Goal: Transaction & Acquisition: Obtain resource

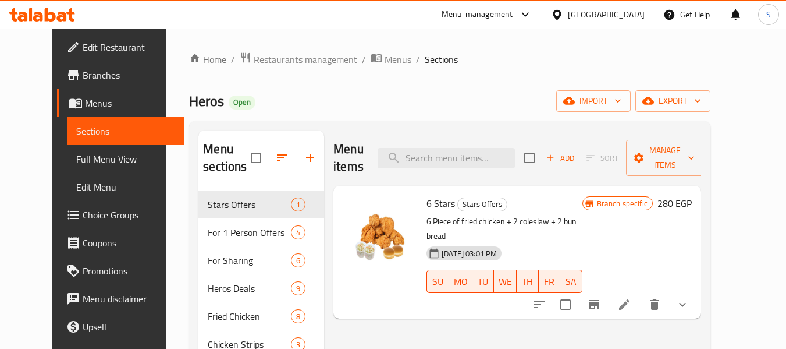
click at [561, 13] on icon at bounding box center [557, 14] width 8 height 10
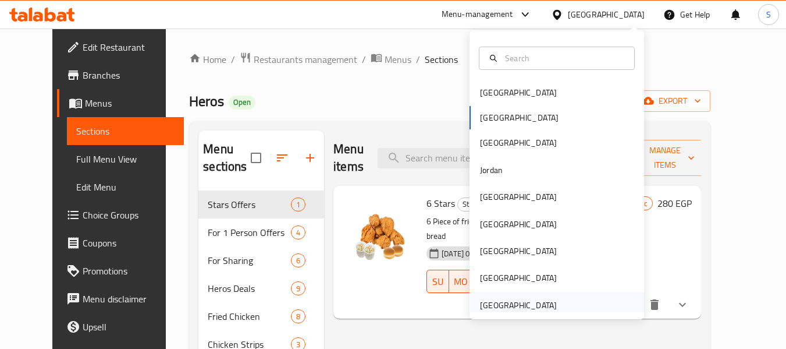
click at [510, 307] on div "[GEOGRAPHIC_DATA]" at bounding box center [518, 304] width 77 height 13
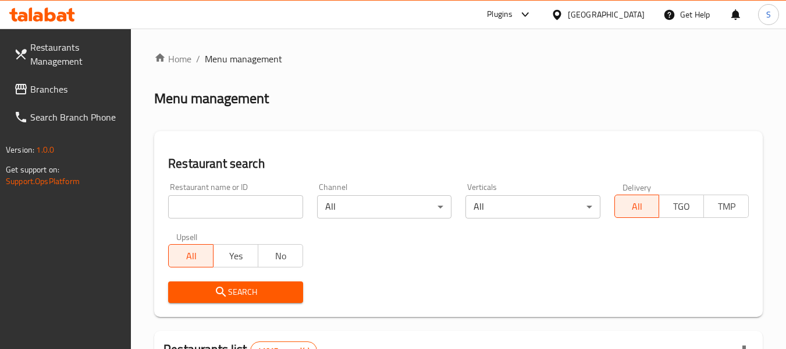
click at [257, 207] on input "search" at bounding box center [235, 206] width 134 height 23
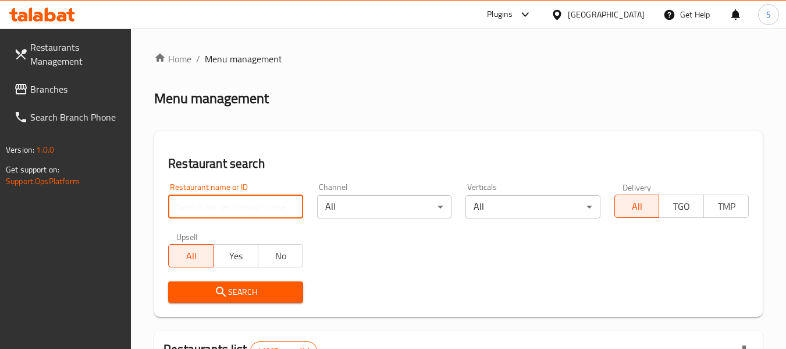
paste input "704391"
type input "704391"
click button "Search" at bounding box center [235, 292] width 134 height 22
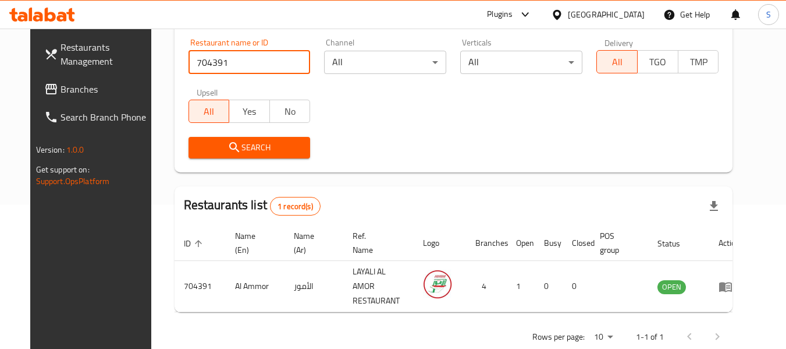
scroll to position [161, 0]
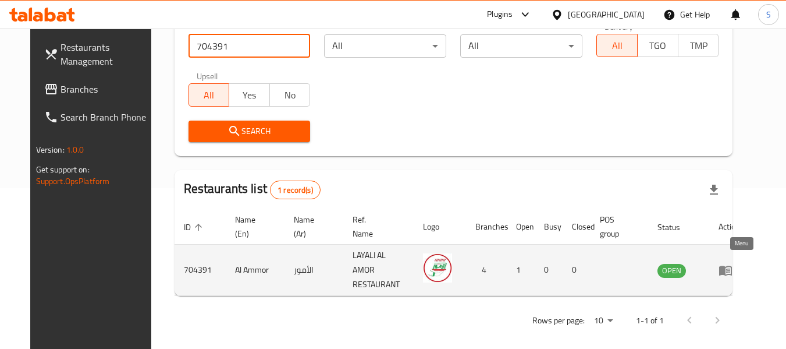
click at [732, 266] on icon "enhanced table" at bounding box center [725, 270] width 13 height 10
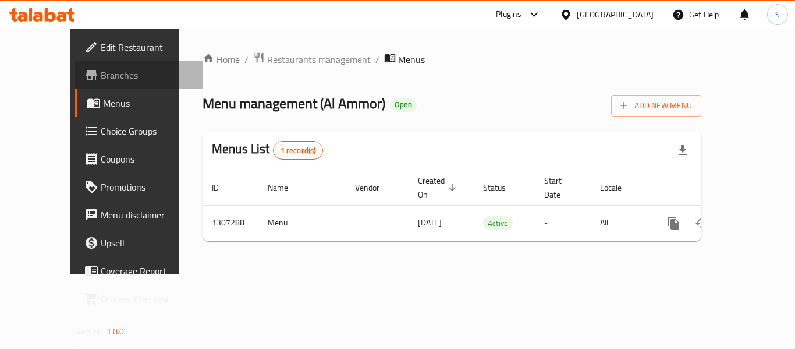
click at [101, 77] on span "Branches" at bounding box center [147, 75] width 93 height 14
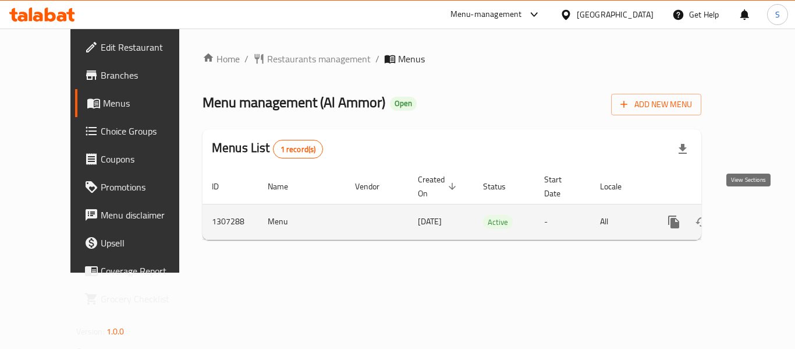
click at [751, 215] on icon "enhanced table" at bounding box center [758, 222] width 14 height 14
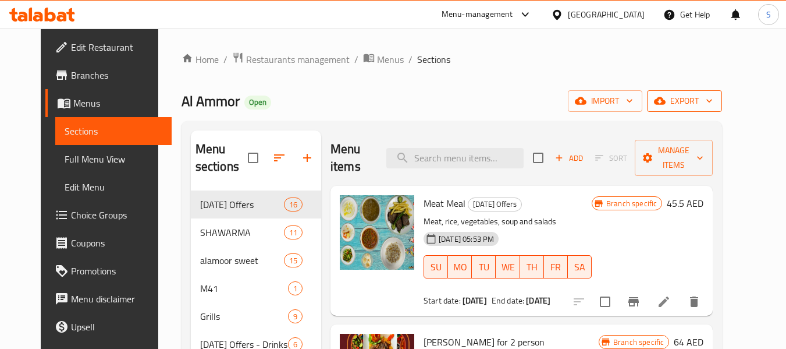
click at [713, 98] on span "export" at bounding box center [684, 101] width 56 height 15
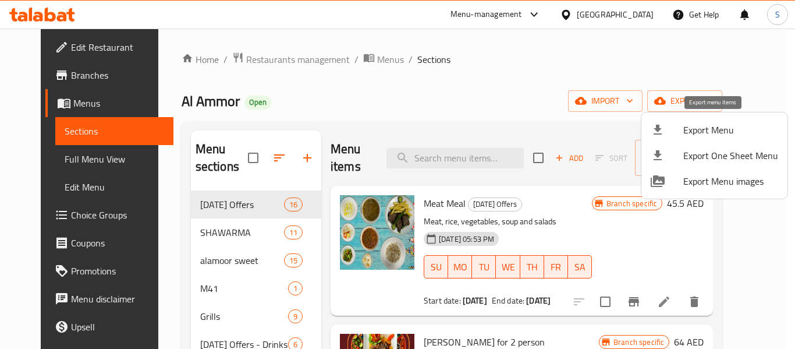
click at [703, 126] on span "Export Menu" at bounding box center [730, 130] width 95 height 14
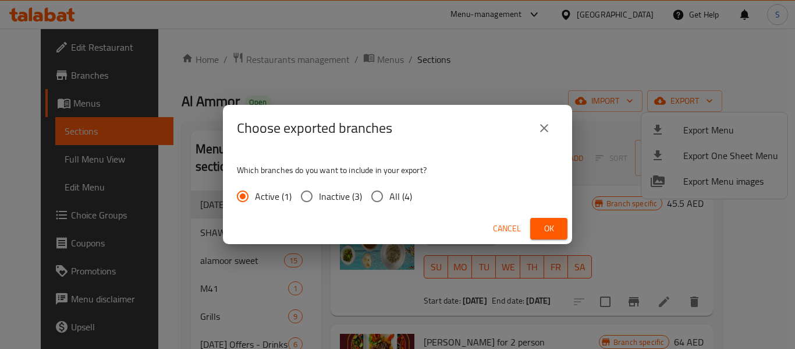
click at [407, 191] on span "All (4)" at bounding box center [400, 196] width 23 height 14
click at [389, 191] on input "All (4)" at bounding box center [377, 196] width 24 height 24
radio input "true"
click at [546, 225] on span "Ok" at bounding box center [548, 228] width 19 height 15
